Goal: Ask a question: Seek information or help from site administrators or community

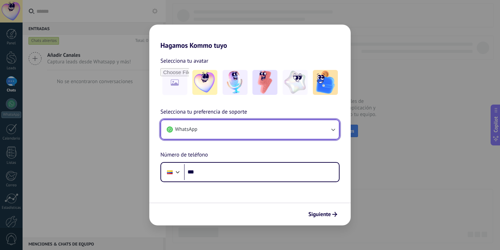
click at [210, 128] on button "WhatsApp" at bounding box center [250, 129] width 178 height 19
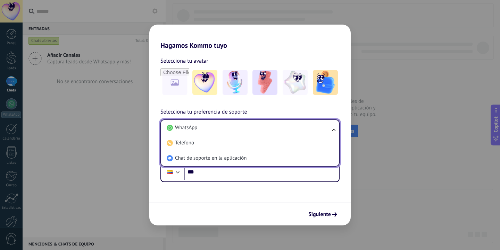
click at [210, 128] on li "WhatsApp" at bounding box center [248, 127] width 169 height 15
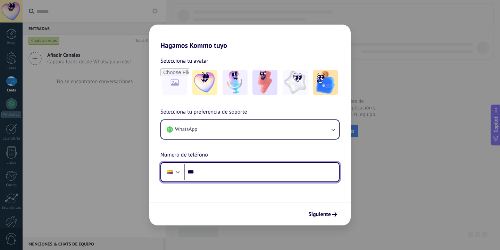
click at [220, 172] on input "***" at bounding box center [261, 172] width 155 height 16
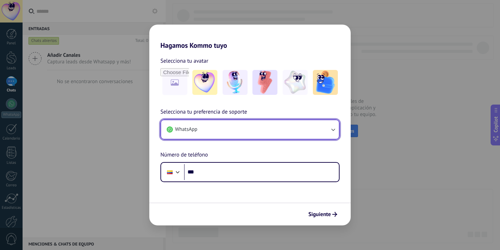
click at [273, 124] on button "WhatsApp" at bounding box center [250, 129] width 178 height 19
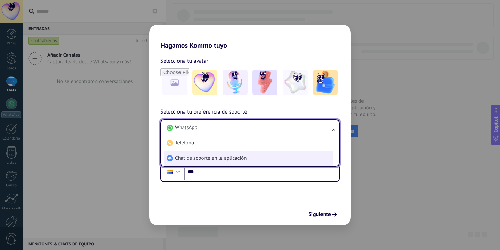
click at [209, 159] on span "Chat de soporte en la aplicación" at bounding box center [210, 158] width 71 height 7
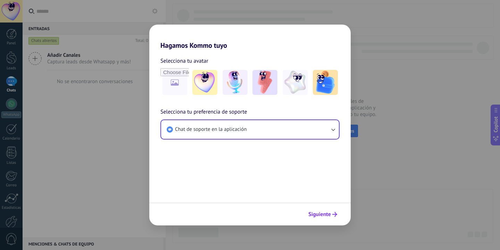
click at [316, 215] on span "Siguiente" at bounding box center [319, 214] width 23 height 5
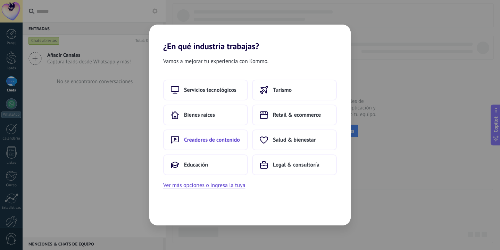
click at [213, 141] on span "Creadores de contenido" at bounding box center [212, 140] width 56 height 7
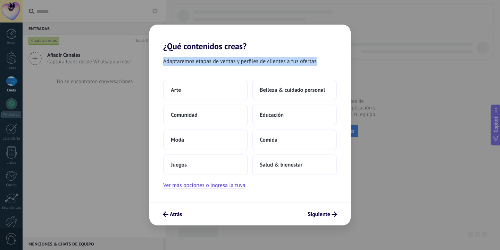
drag, startPoint x: 316, startPoint y: 62, endPoint x: 164, endPoint y: 62, distance: 151.3
click at [164, 62] on span "Adaptaremos etapas de ventas y perfiles de clientes a tus ofertas." at bounding box center [240, 61] width 154 height 9
click at [204, 66] on div "Adaptaremos etapas de ventas y perfiles de clientes a tus ofertas." at bounding box center [249, 63] width 201 height 12
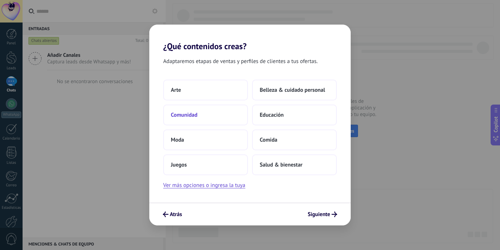
click at [197, 113] on button "Comunidad" at bounding box center [205, 115] width 85 height 21
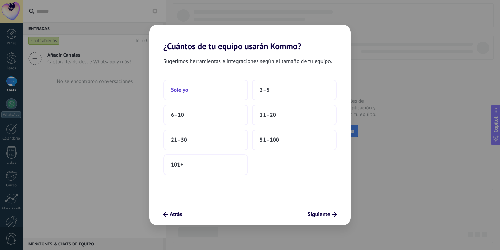
click at [180, 91] on span "Solo yo" at bounding box center [179, 90] width 17 height 7
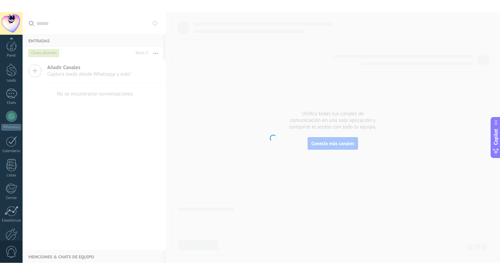
scroll to position [38, 0]
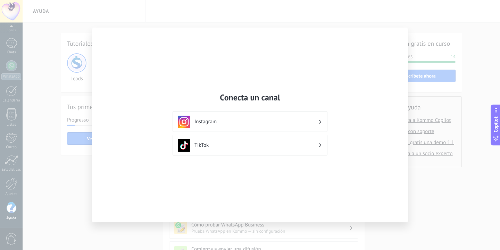
click at [320, 121] on use at bounding box center [320, 122] width 2 height 4
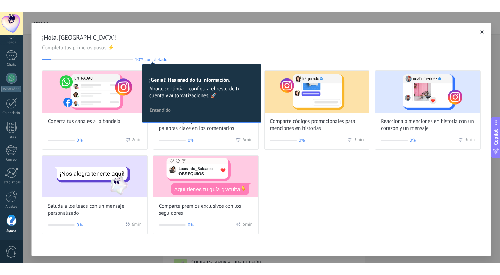
scroll to position [14, 0]
